Goal: Navigation & Orientation: Find specific page/section

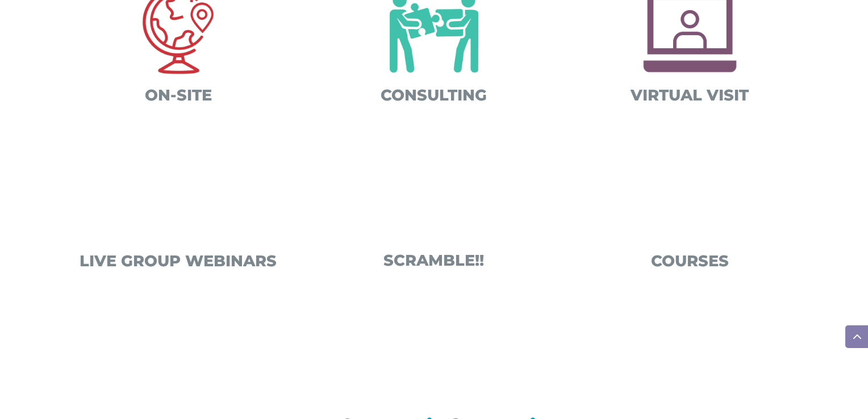
scroll to position [504, 0]
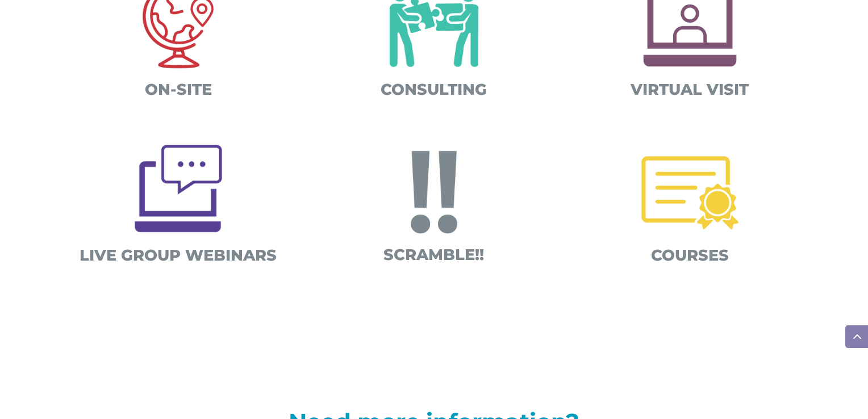
click at [703, 58] on img at bounding box center [689, 27] width 119 height 119
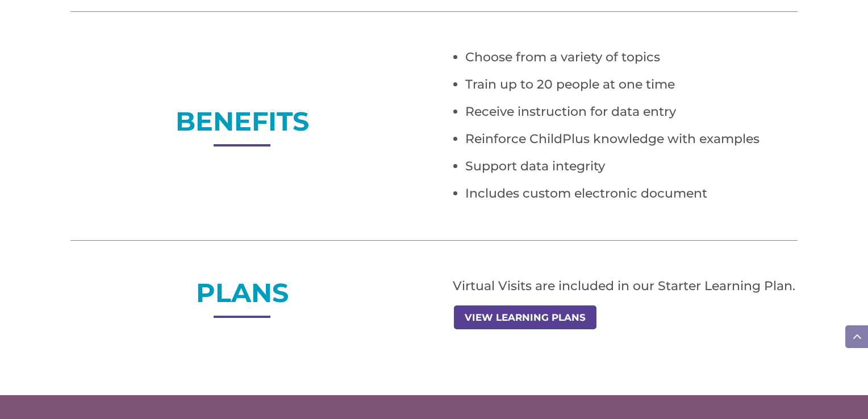
scroll to position [780, 0]
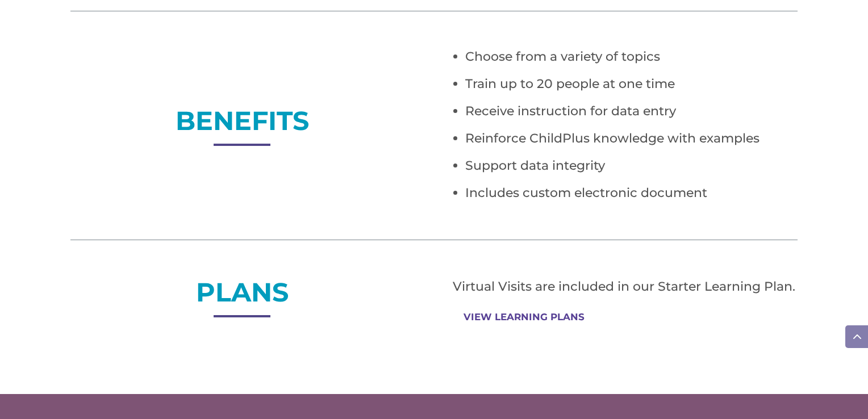
click at [552, 316] on link "VIEW LEARNING PLANS" at bounding box center [524, 317] width 140 height 22
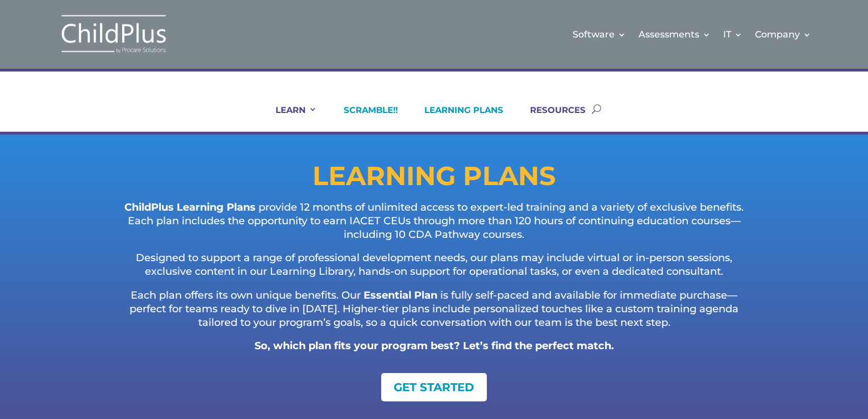
click at [373, 108] on link "SCRAMBLE!!" at bounding box center [363, 117] width 68 height 27
